Goal: Check status: Check status

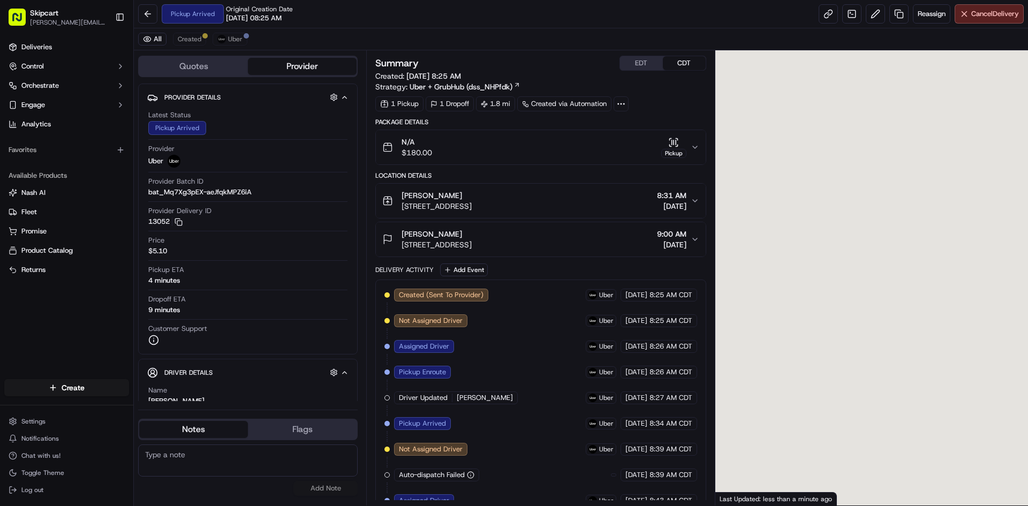
scroll to position [119, 0]
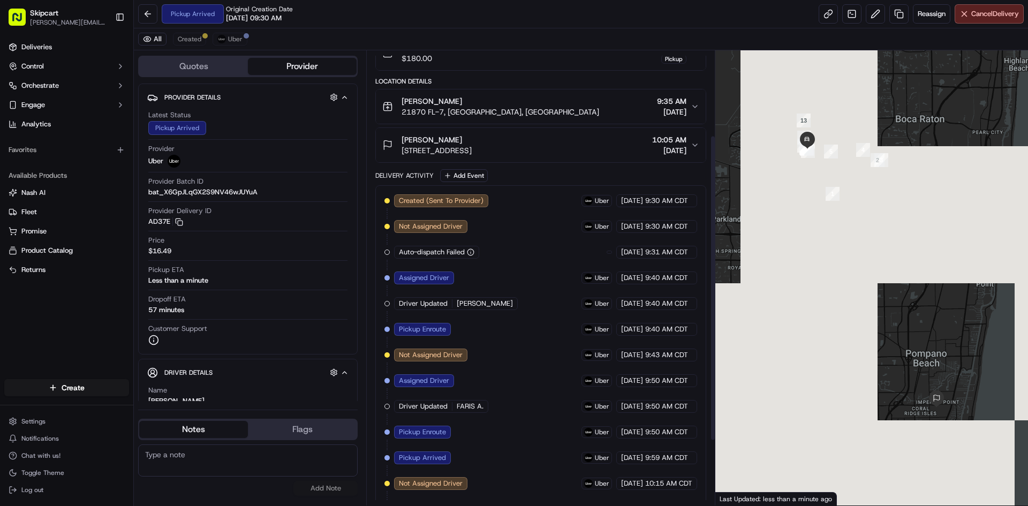
scroll to position [222, 0]
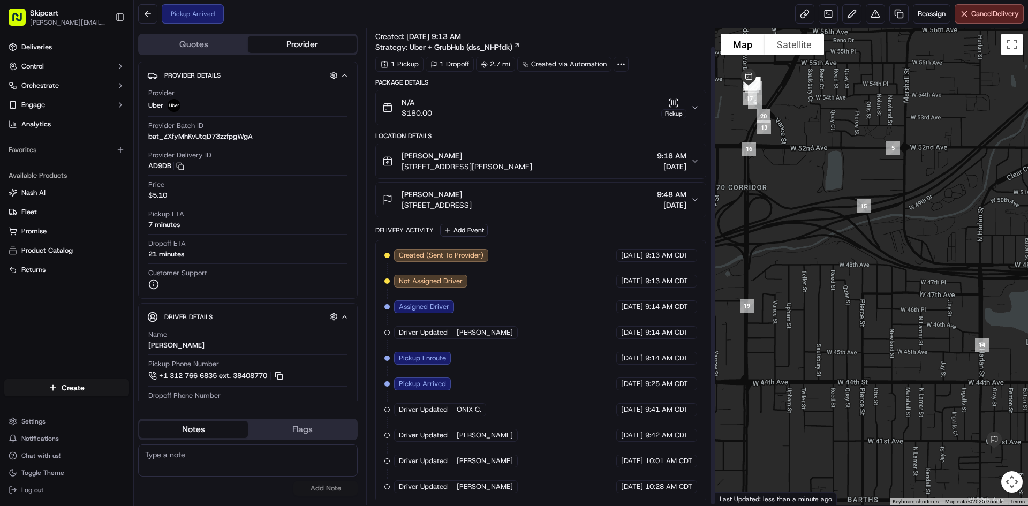
scroll to position [20, 0]
